Goal: Transaction & Acquisition: Subscribe to service/newsletter

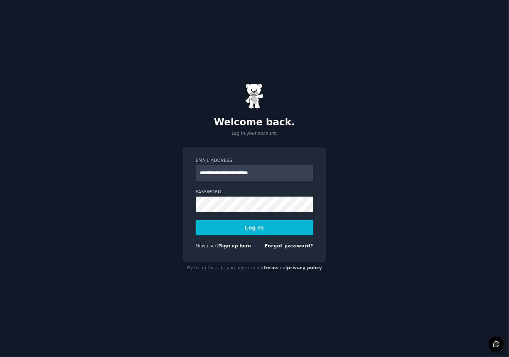
click at [231, 233] on button "Log In" at bounding box center [255, 227] width 118 height 15
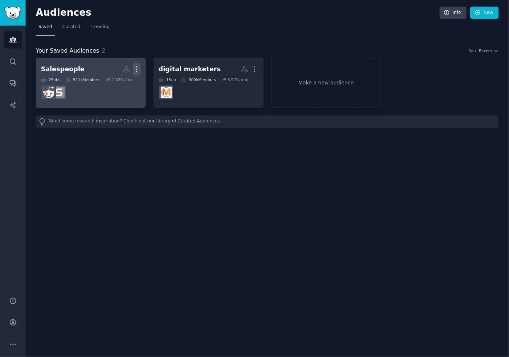
click at [136, 68] on icon "button" at bounding box center [137, 69] width 8 height 8
click at [113, 71] on p "View" at bounding box center [114, 72] width 12 height 8
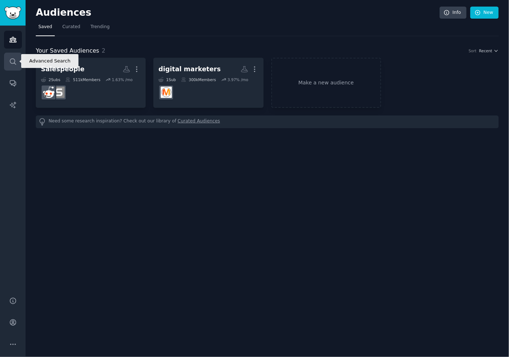
click at [12, 58] on icon "Sidebar" at bounding box center [13, 61] width 6 height 6
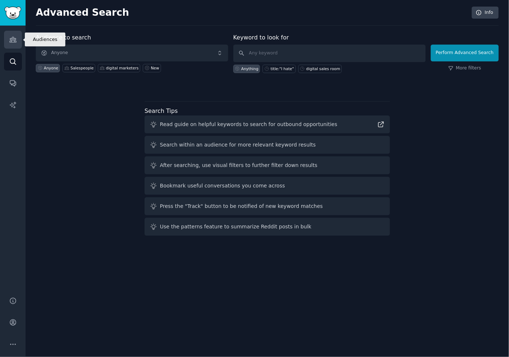
click at [10, 36] on icon "Sidebar" at bounding box center [13, 40] width 8 height 8
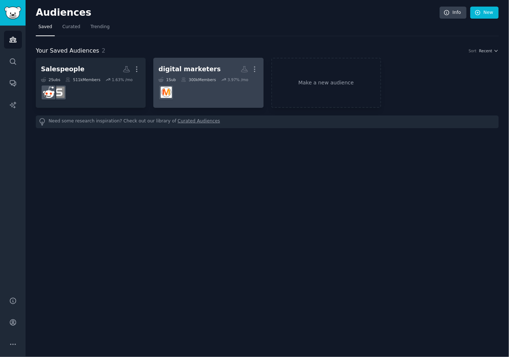
click at [176, 69] on div "digital marketers" at bounding box center [189, 69] width 62 height 9
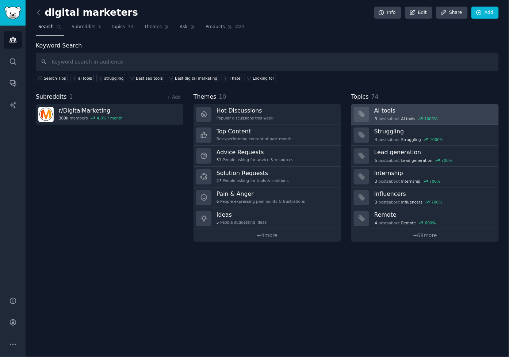
click at [383, 116] on div "3 post s about Ai tools 1000 %" at bounding box center [406, 118] width 64 height 7
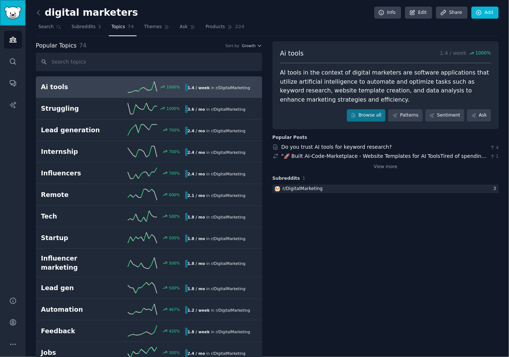
click at [12, 18] on img "Sidebar" at bounding box center [12, 13] width 17 height 13
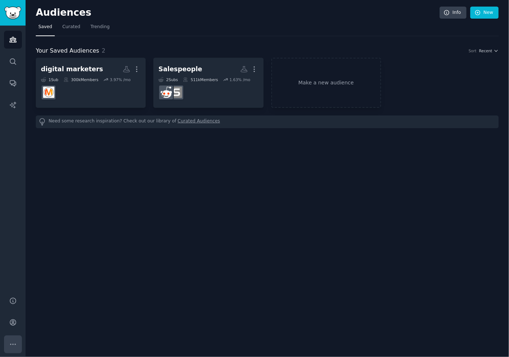
click at [13, 336] on button "More" at bounding box center [13, 344] width 18 height 18
click at [15, 324] on icon "Sidebar" at bounding box center [13, 322] width 8 height 8
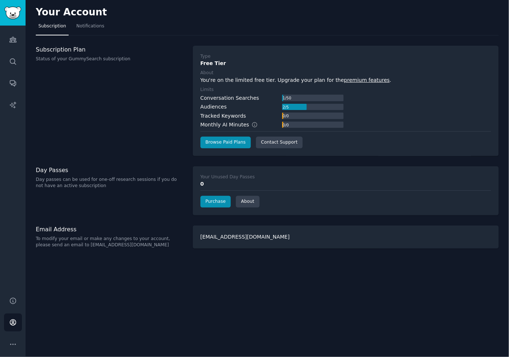
click at [298, 109] on div at bounding box center [294, 107] width 24 height 7
click at [288, 106] on div "2 / 5" at bounding box center [285, 107] width 7 height 7
click at [111, 73] on div "Subscription Plan Status of your GummySearch subscription" at bounding box center [110, 101] width 149 height 110
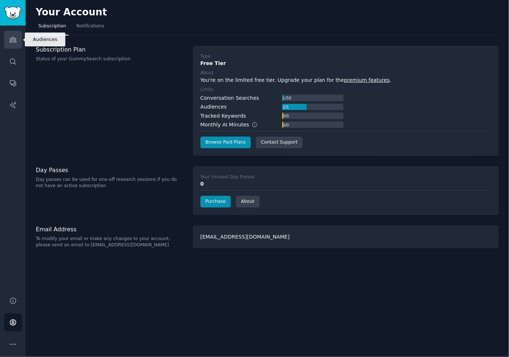
click at [8, 42] on link "Audiences" at bounding box center [13, 40] width 18 height 18
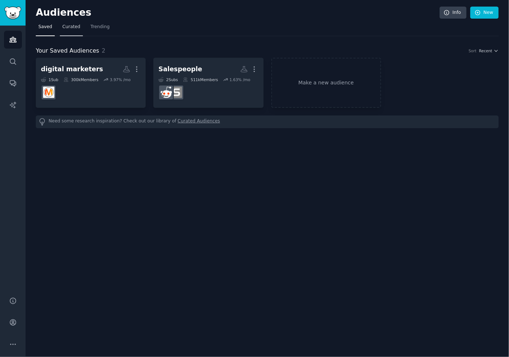
click at [78, 28] on span "Curated" at bounding box center [71, 27] width 18 height 7
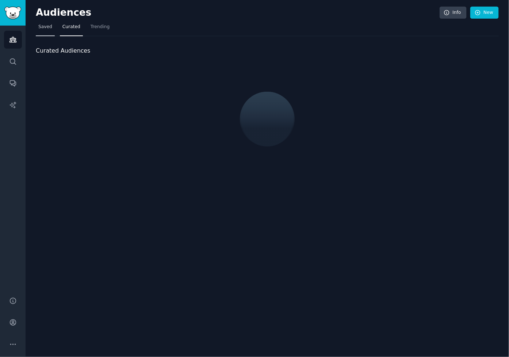
click at [43, 34] on link "Saved" at bounding box center [45, 28] width 19 height 15
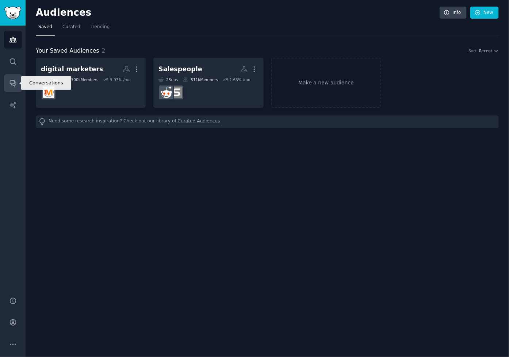
click at [11, 89] on link "Conversations" at bounding box center [13, 83] width 18 height 18
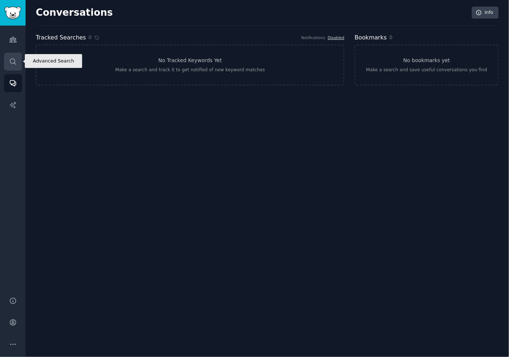
click at [12, 66] on link "Search" at bounding box center [13, 62] width 18 height 18
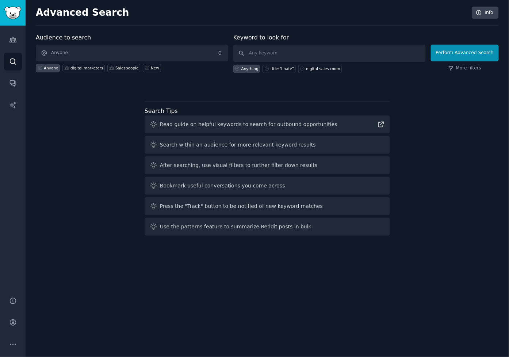
click at [12, 49] on div "Audiences Search Conversations AI Reports" at bounding box center [13, 157] width 26 height 262
click at [13, 31] on link "Audiences" at bounding box center [13, 40] width 18 height 18
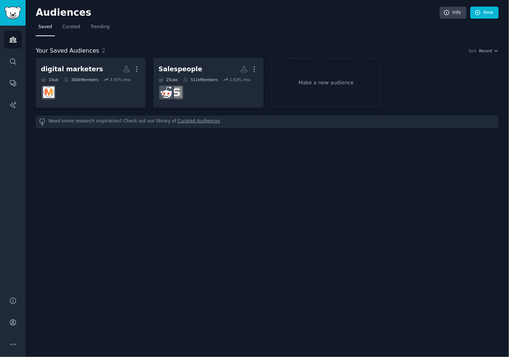
click at [62, 260] on div "Audiences Info New Saved Curated Trending Your Saved Audiences 2 Sort Recent di…" at bounding box center [267, 178] width 483 height 357
click at [19, 314] on link "Account" at bounding box center [13, 322] width 18 height 18
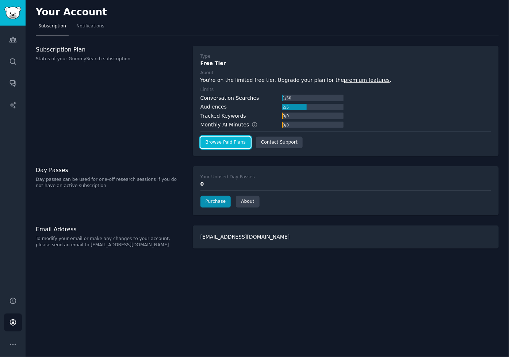
click at [214, 146] on link "Browse Paid Plans" at bounding box center [225, 142] width 50 height 12
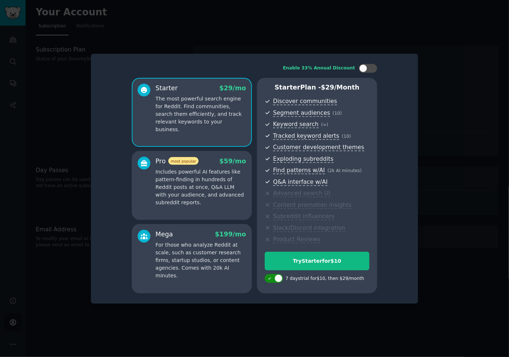
click at [268, 280] on icon at bounding box center [269, 278] width 4 height 4
click at [268, 280] on div at bounding box center [269, 278] width 8 height 8
checkbox input "true"
click at [245, 311] on div at bounding box center [254, 178] width 509 height 357
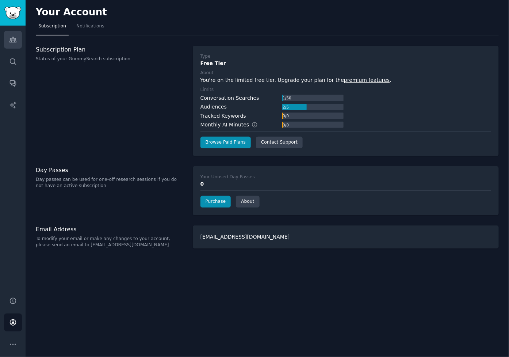
click at [19, 42] on link "Audiences" at bounding box center [13, 40] width 18 height 18
